Goal: Task Accomplishment & Management: Manage account settings

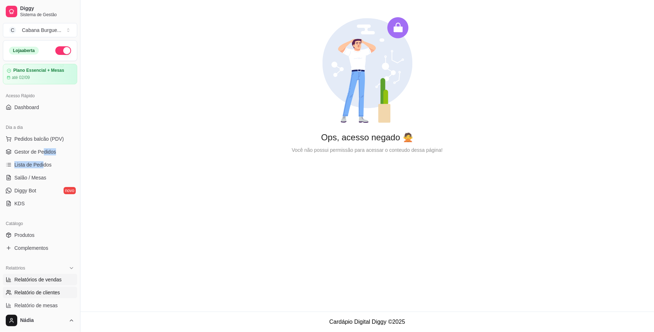
scroll to position [184, 0]
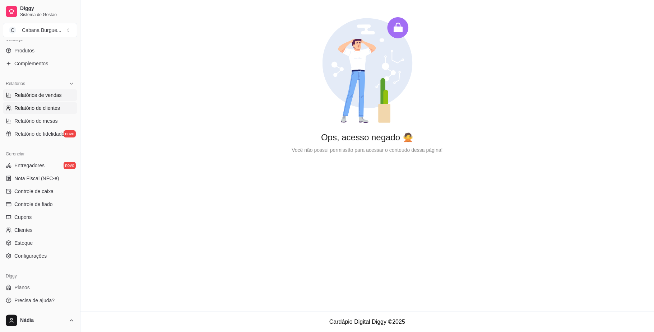
click at [61, 98] on link "Relatórios de vendas" at bounding box center [40, 94] width 74 height 11
click at [39, 94] on span "Relatórios de vendas" at bounding box center [37, 95] width 47 height 7
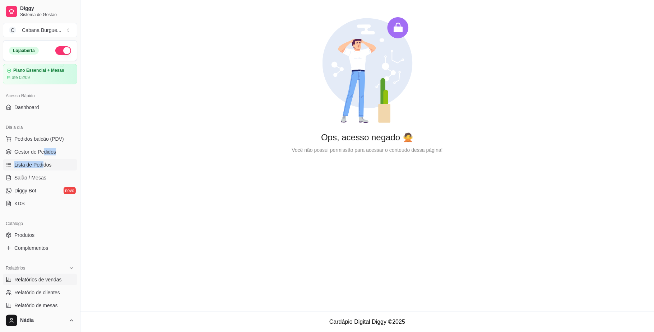
click at [33, 169] on link "Lista de Pedidos" at bounding box center [40, 164] width 74 height 11
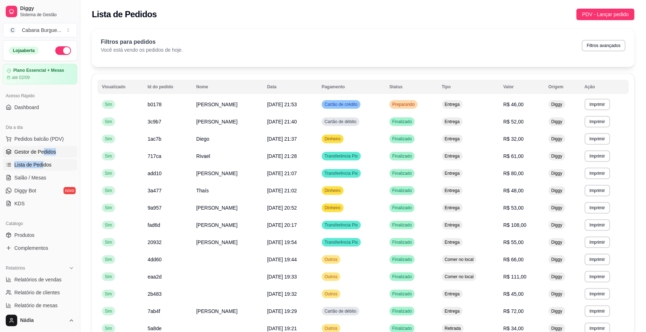
click at [34, 151] on span "Gestor de Pedidos" at bounding box center [35, 151] width 42 height 7
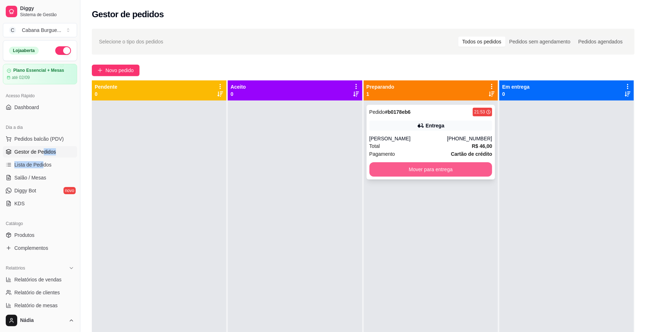
click at [410, 165] on button "Mover para entrega" at bounding box center [431, 169] width 123 height 14
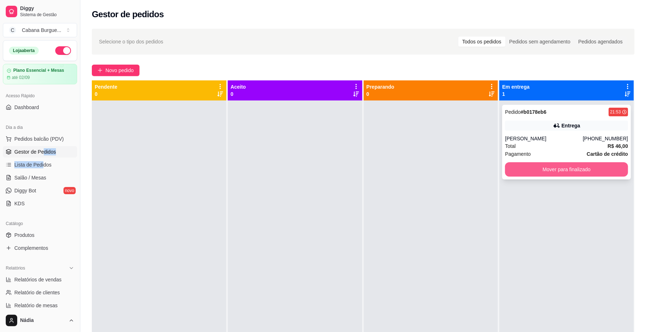
click at [588, 174] on button "Mover para finalizado" at bounding box center [566, 169] width 123 height 14
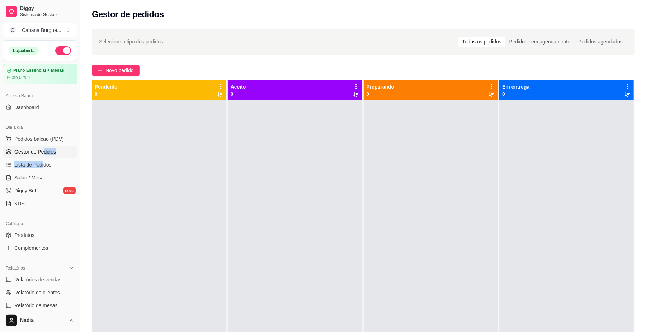
click at [51, 148] on span "Gestor de Pedidos" at bounding box center [35, 151] width 42 height 7
click at [50, 150] on span "Gestor de Pedidos" at bounding box center [35, 151] width 42 height 7
click at [38, 150] on span "Gestor de Pedidos" at bounding box center [35, 151] width 42 height 7
click at [38, 142] on span "Pedidos balcão (PDV)" at bounding box center [39, 138] width 50 height 7
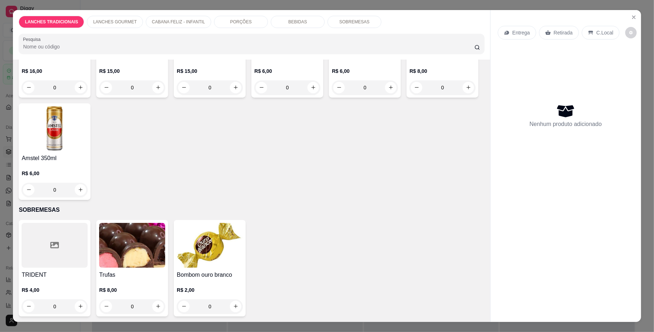
scroll to position [1416, 0]
click at [388, 90] on icon "increase-product-quantity" at bounding box center [390, 87] width 5 height 5
type input "1"
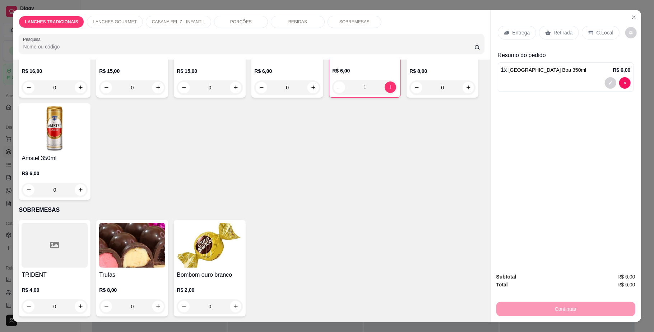
click at [564, 32] on p "Retirada" at bounding box center [562, 32] width 19 height 7
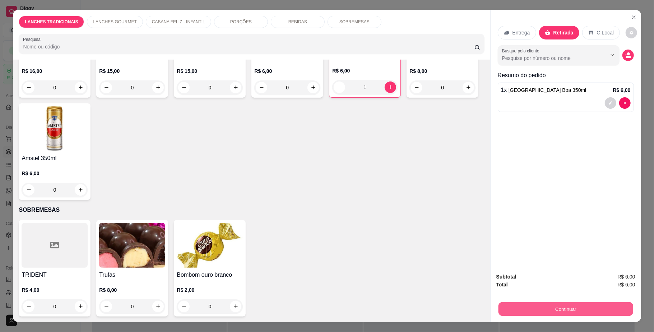
click at [544, 308] on button "Continuar" at bounding box center [565, 309] width 135 height 14
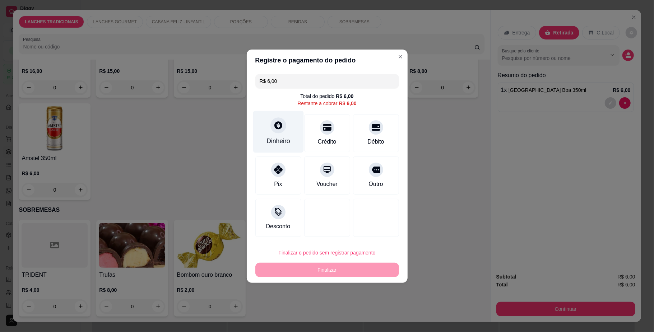
click at [285, 130] on div "Dinheiro" at bounding box center [278, 132] width 51 height 42
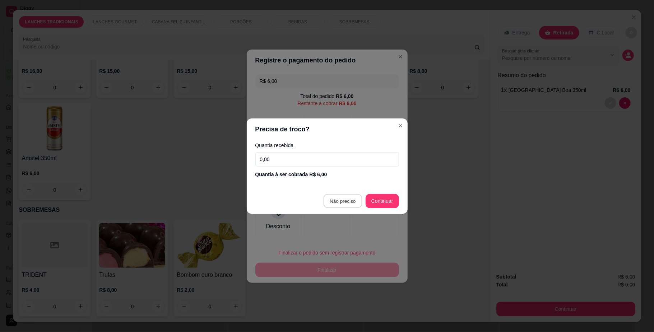
type input "R$ 0,00"
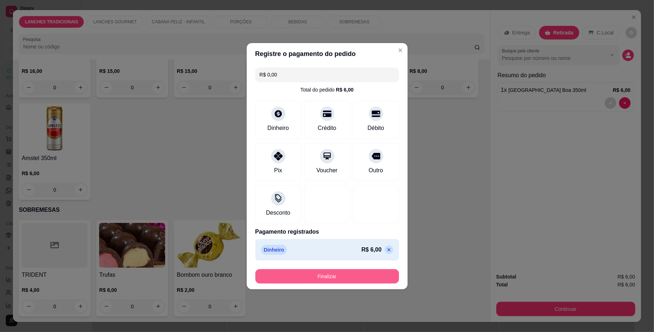
click at [351, 276] on button "Finalizar" at bounding box center [327, 276] width 144 height 14
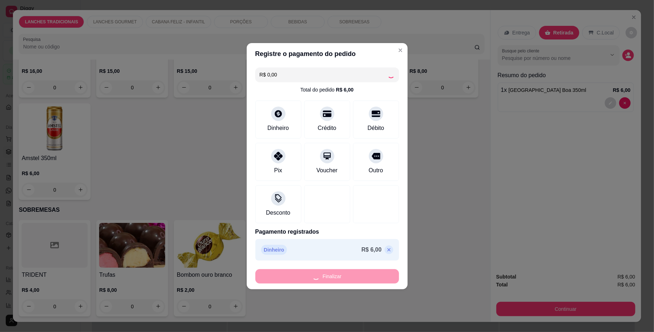
type input "0"
type input "-R$ 6,00"
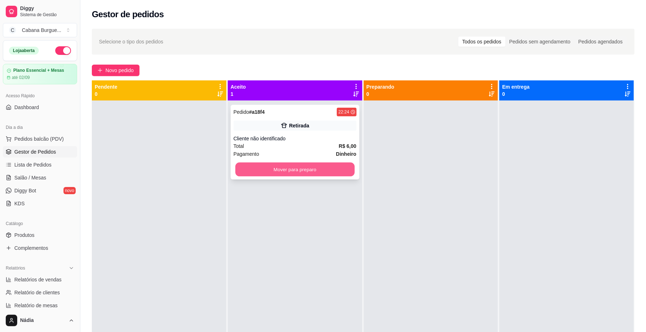
click at [318, 171] on button "Mover para preparo" at bounding box center [294, 170] width 119 height 14
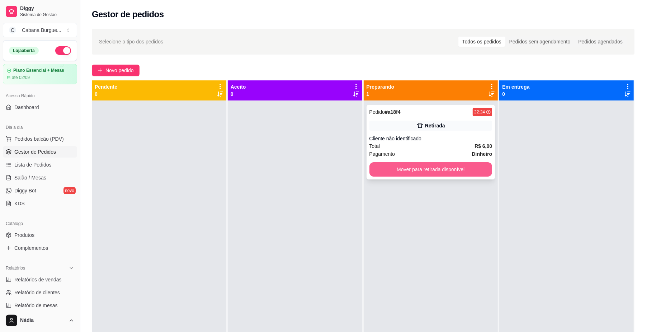
click at [439, 170] on button "Mover para retirada disponível" at bounding box center [431, 169] width 123 height 14
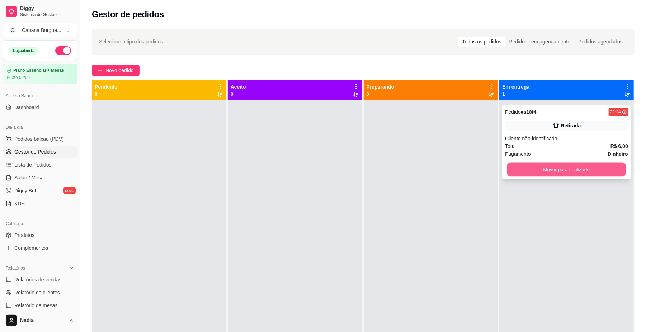
click at [532, 169] on button "Mover para finalizado" at bounding box center [566, 170] width 119 height 14
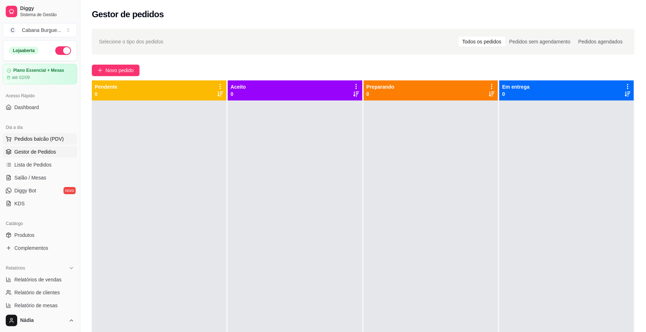
click at [22, 141] on span "Pedidos balcão (PDV)" at bounding box center [39, 138] width 50 height 7
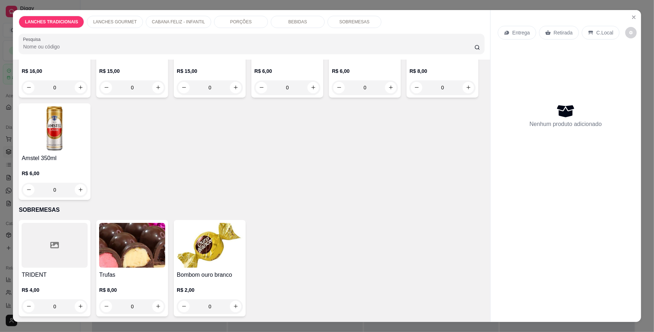
scroll to position [1388, 0]
click at [466, 90] on icon "increase-product-quantity" at bounding box center [468, 87] width 5 height 5
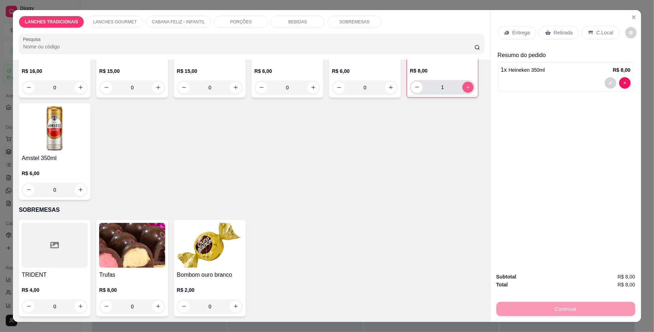
click at [465, 90] on icon "increase-product-quantity" at bounding box center [467, 86] width 5 height 5
type input "3"
click at [563, 32] on p "Retirada" at bounding box center [562, 32] width 19 height 7
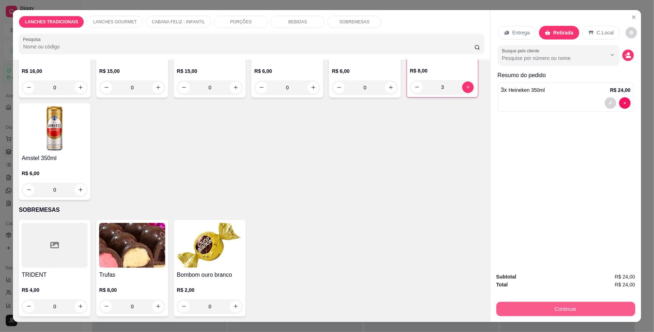
click at [542, 312] on button "Continuar" at bounding box center [565, 309] width 139 height 14
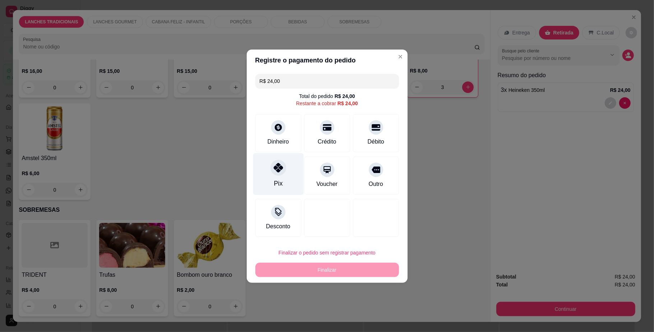
click at [276, 168] on icon at bounding box center [277, 167] width 9 height 9
type input "R$ 0,00"
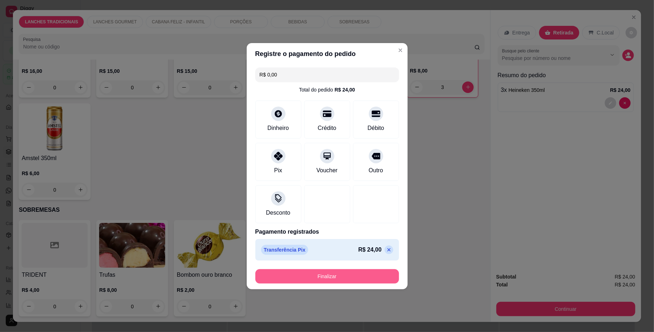
click at [310, 271] on button "Finalizar" at bounding box center [327, 276] width 144 height 14
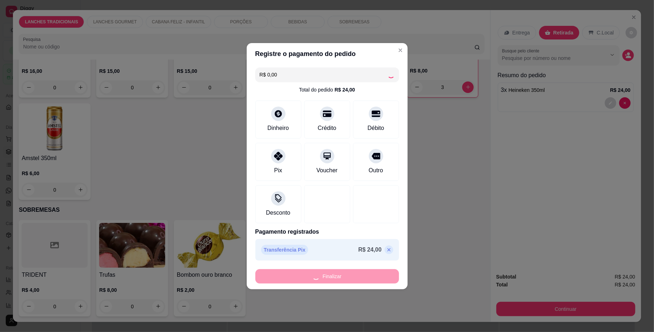
type input "0"
type input "-R$ 24,00"
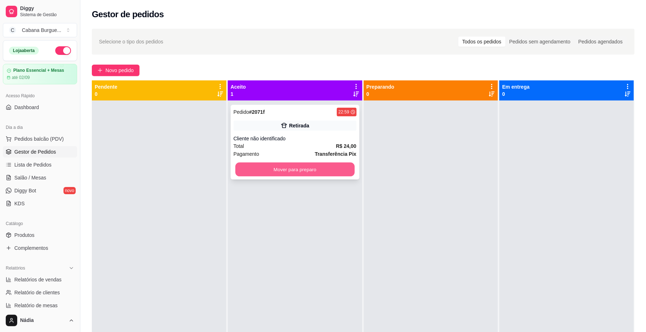
click at [304, 174] on button "Mover para preparo" at bounding box center [294, 170] width 119 height 14
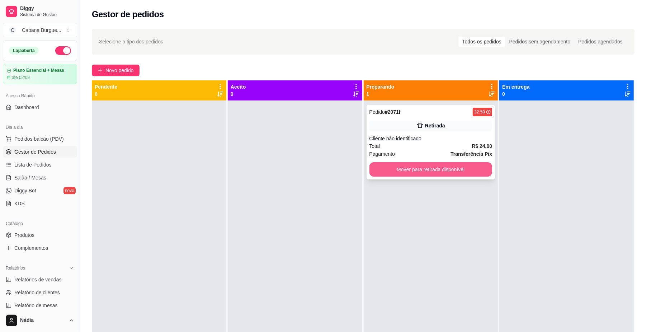
click at [460, 173] on button "Mover para retirada disponível" at bounding box center [431, 169] width 123 height 14
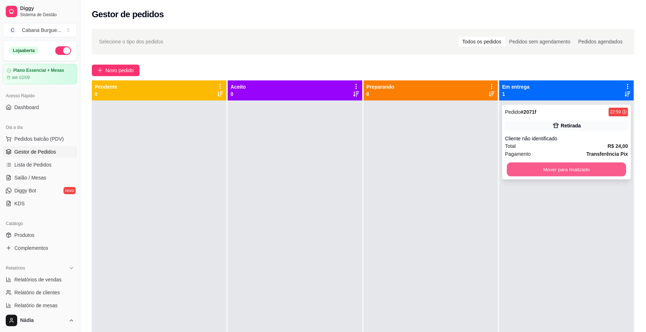
click at [547, 170] on button "Mover para finalizado" at bounding box center [566, 170] width 119 height 14
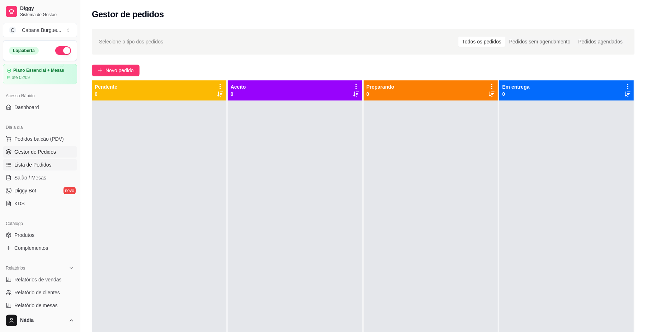
click at [34, 161] on span "Lista de Pedidos" at bounding box center [32, 164] width 37 height 7
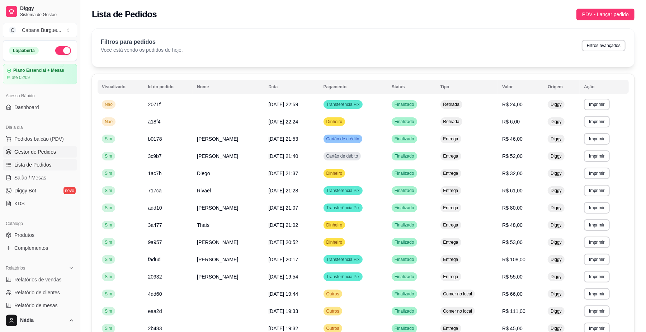
click at [32, 155] on span "Gestor de Pedidos" at bounding box center [35, 151] width 42 height 7
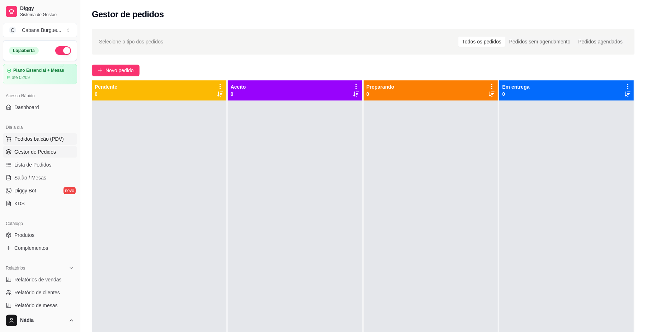
click at [47, 142] on span "Pedidos balcão (PDV)" at bounding box center [39, 138] width 50 height 7
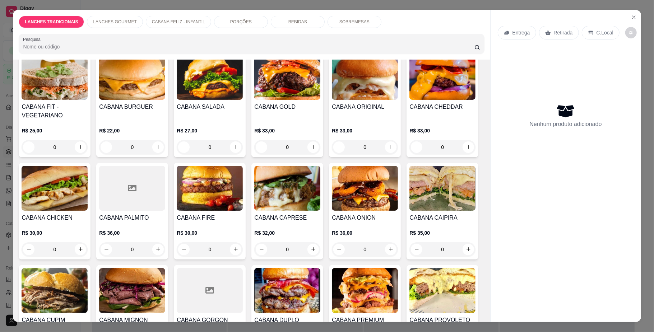
scroll to position [287, 0]
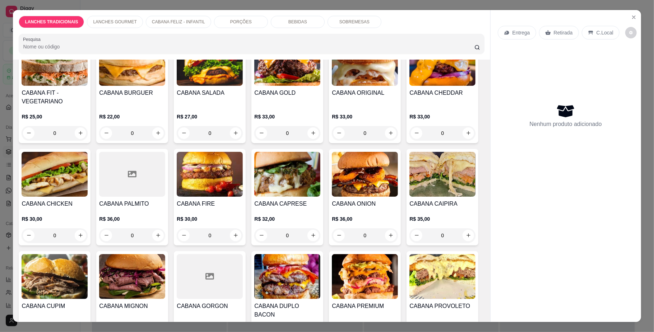
click at [308, 140] on div "0" at bounding box center [287, 133] width 66 height 14
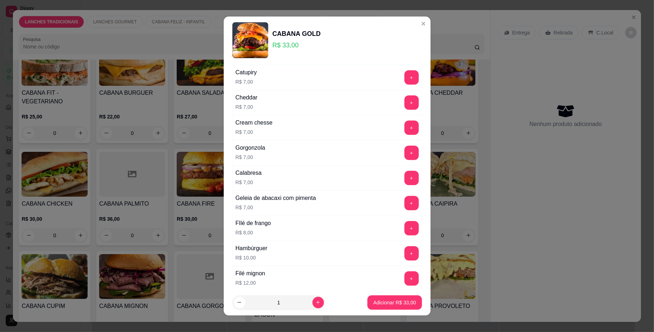
scroll to position [540, 0]
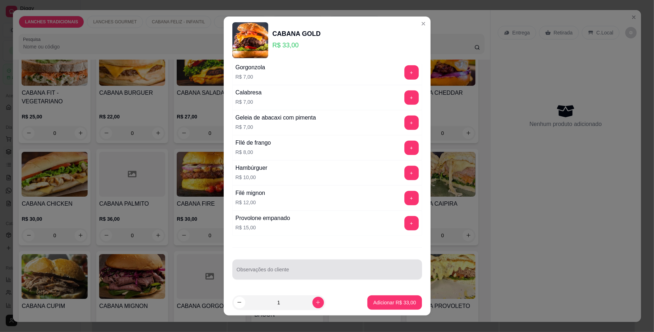
click at [292, 268] on div at bounding box center [327, 269] width 181 height 14
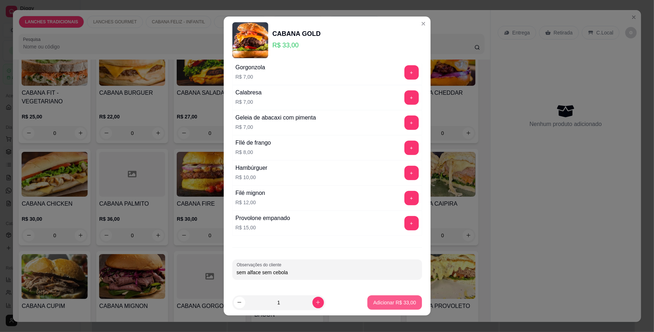
type input "sem alface sem cebola"
click at [374, 306] on p "Adicionar R$ 33,00" at bounding box center [395, 302] width 42 height 7
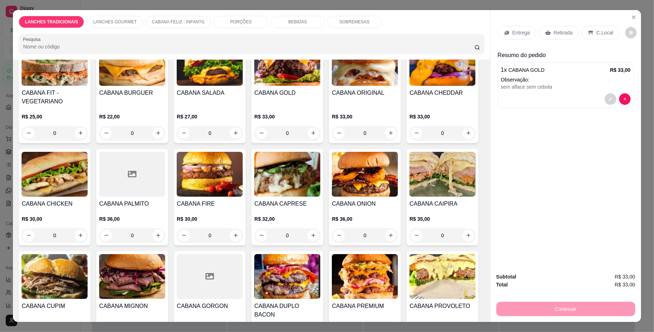
click at [562, 32] on p "Retirada" at bounding box center [562, 32] width 19 height 7
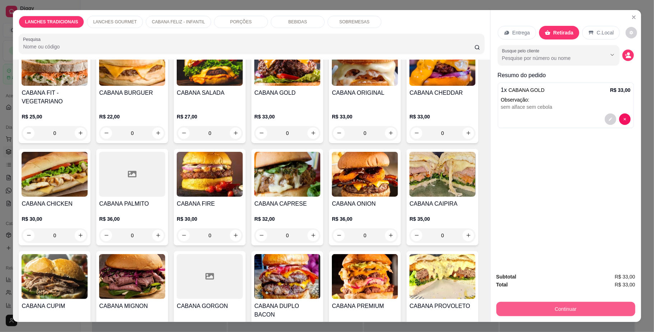
click at [536, 305] on button "Continuar" at bounding box center [565, 309] width 139 height 14
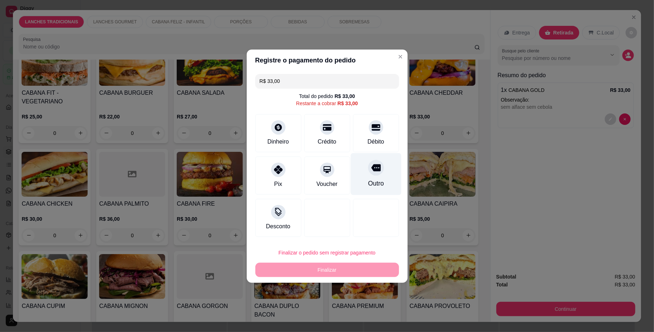
click at [368, 179] on div "Outro" at bounding box center [376, 183] width 16 height 9
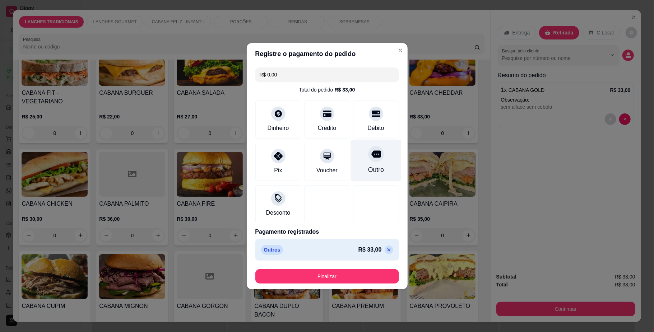
click at [371, 158] on icon at bounding box center [375, 153] width 9 height 9
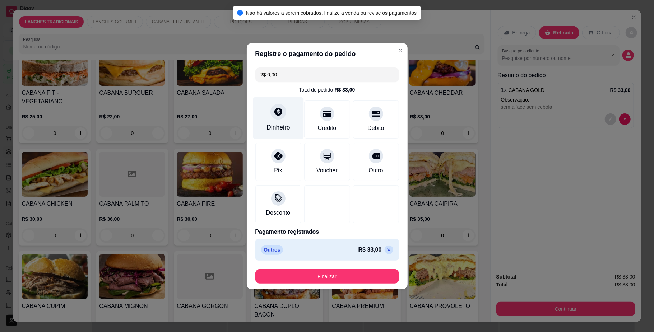
click at [275, 115] on icon at bounding box center [277, 111] width 9 height 9
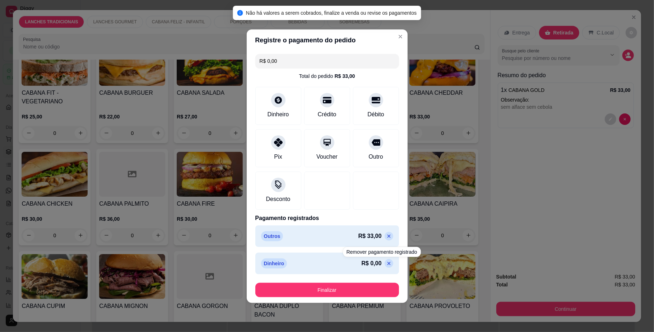
click at [386, 237] on icon at bounding box center [389, 236] width 6 height 6
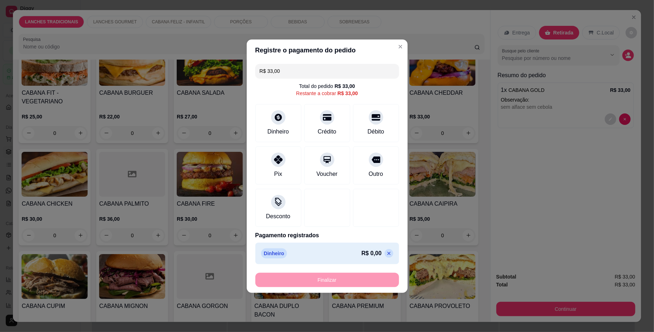
click at [386, 252] on icon at bounding box center [389, 254] width 6 height 6
type input "R$ 0,00"
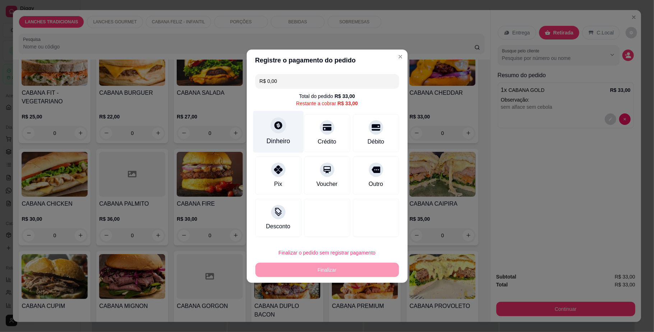
click at [279, 130] on div at bounding box center [278, 125] width 16 height 16
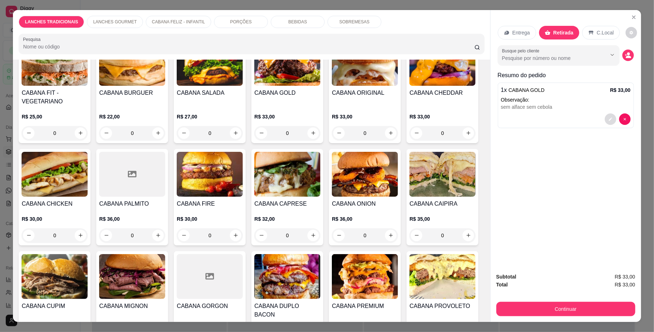
click at [604, 122] on button "decrease-product-quantity" at bounding box center [609, 118] width 11 height 11
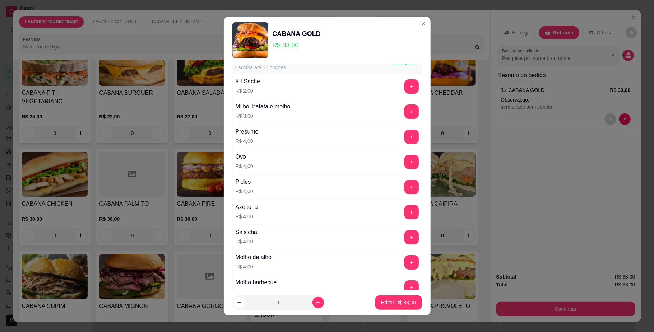
scroll to position [0, 0]
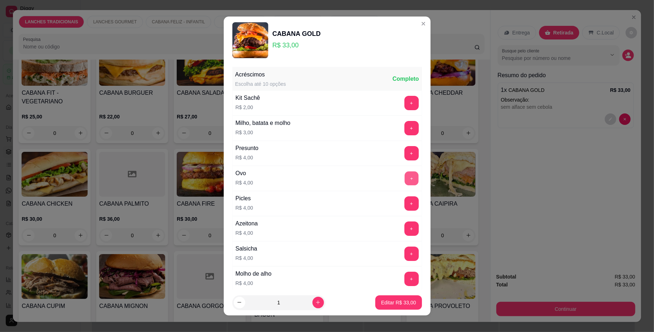
click at [404, 178] on button "+" at bounding box center [411, 179] width 14 height 14
click at [399, 301] on p "Editar R$ 37,00" at bounding box center [399, 302] width 34 height 7
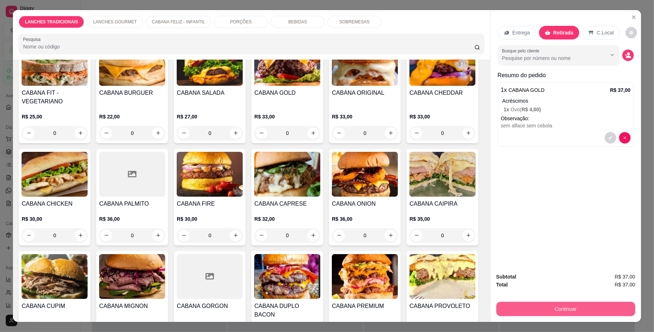
click at [568, 311] on button "Continuar" at bounding box center [565, 309] width 139 height 14
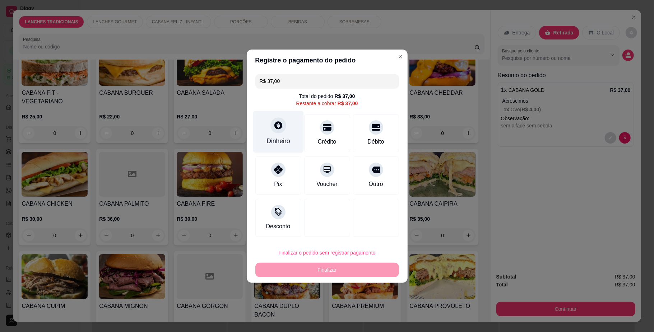
click at [285, 121] on div "Dinheiro" at bounding box center [278, 132] width 51 height 42
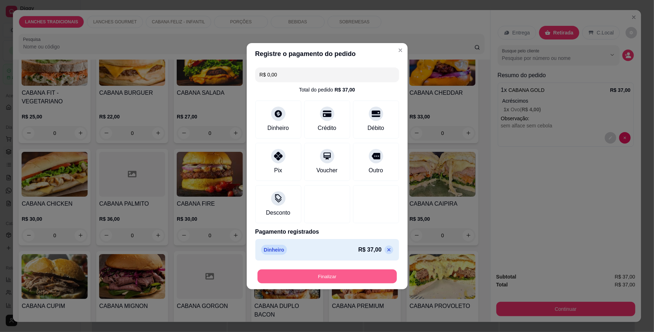
click at [339, 275] on button "Finalizar" at bounding box center [326, 276] width 139 height 14
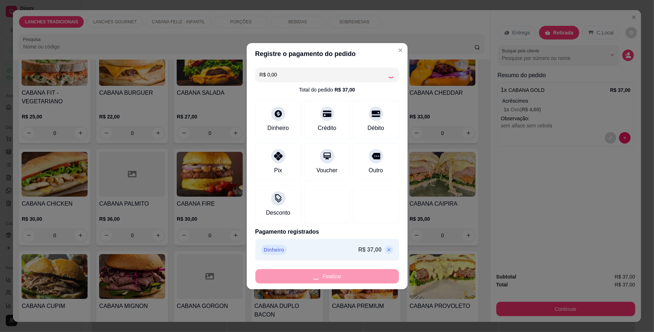
type input "-R$ 37,00"
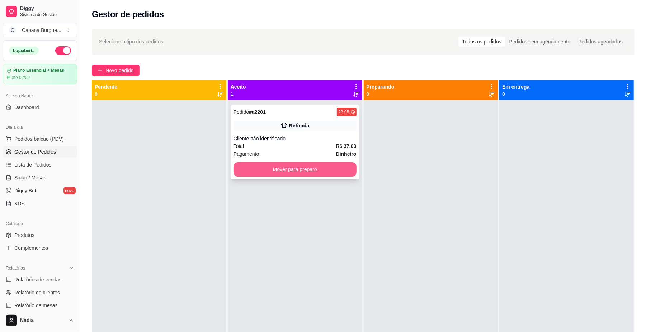
click at [292, 173] on button "Mover para preparo" at bounding box center [295, 169] width 123 height 14
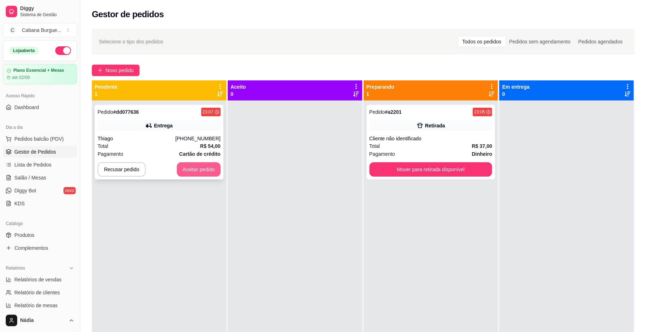
click at [202, 167] on button "Aceitar pedido" at bounding box center [199, 169] width 44 height 14
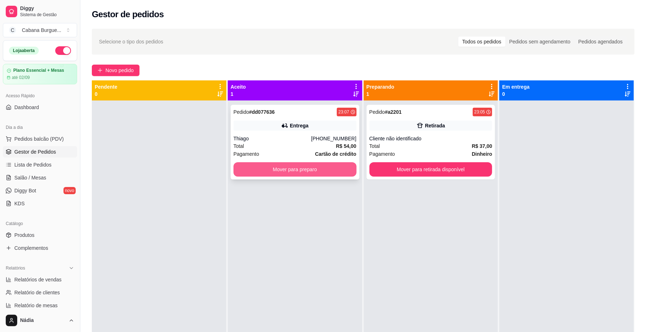
click at [281, 168] on button "Mover para preparo" at bounding box center [295, 169] width 123 height 14
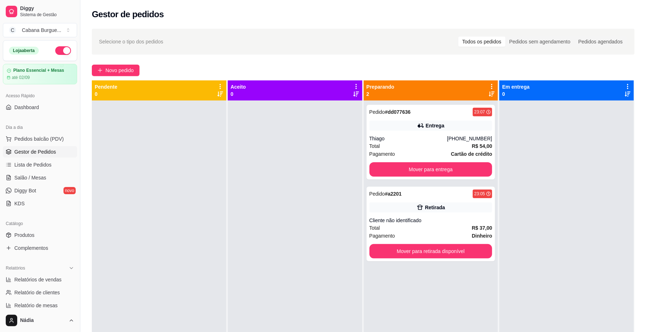
click at [55, 48] on button "button" at bounding box center [63, 50] width 16 height 9
click at [398, 118] on div "Pedido # dd077636 23:07 Entrega Thiago [PHONE_NUMBER] Total R$ 54,00 Pagamento …" at bounding box center [431, 142] width 129 height 75
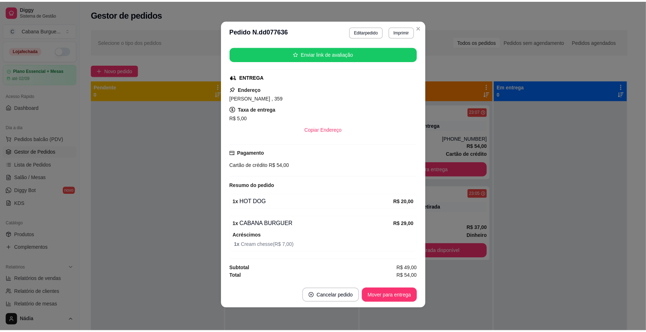
scroll to position [92, 0]
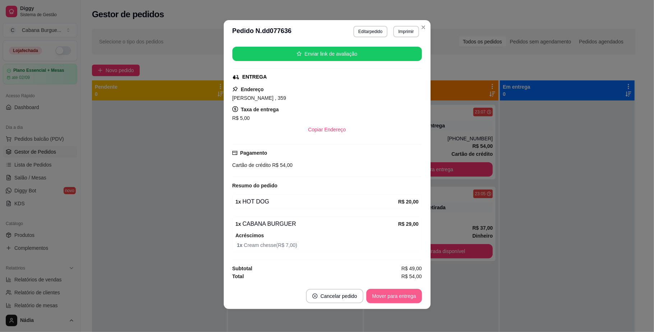
click at [403, 301] on button "Mover para entrega" at bounding box center [393, 296] width 55 height 14
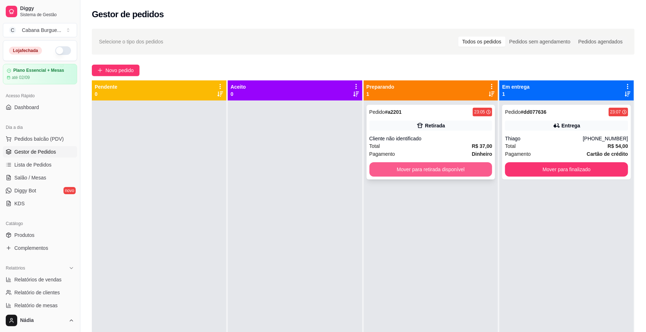
click at [459, 172] on button "Mover para retirada disponível" at bounding box center [431, 169] width 123 height 14
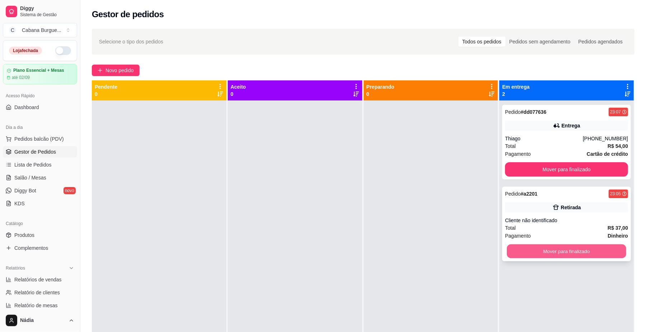
click at [570, 257] on button "Mover para finalizado" at bounding box center [566, 251] width 119 height 14
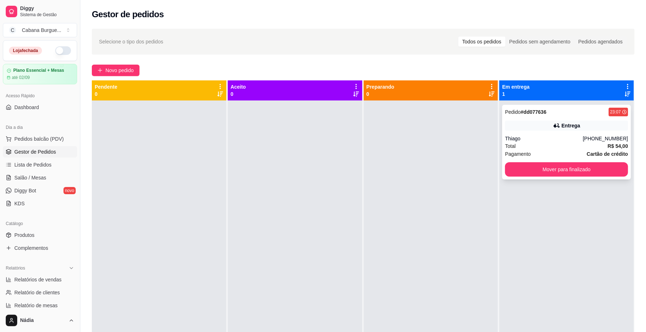
click at [571, 131] on div "Pedido # dd077636 23:07 Entrega Thiago [PHONE_NUMBER] Total R$ 54,00 Pagamento …" at bounding box center [567, 142] width 129 height 75
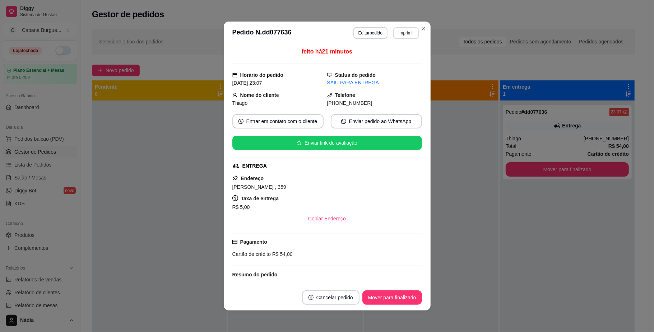
click at [408, 32] on button "Imprimir" at bounding box center [405, 32] width 25 height 11
click at [382, 56] on button "IMPRESSORA" at bounding box center [390, 57] width 50 height 11
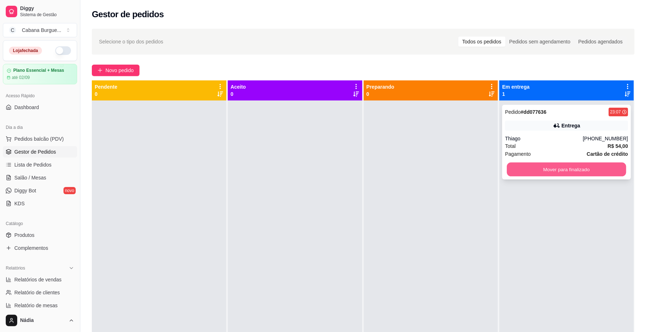
click at [557, 168] on button "Mover para finalizado" at bounding box center [566, 170] width 119 height 14
